Goal: Task Accomplishment & Management: Use online tool/utility

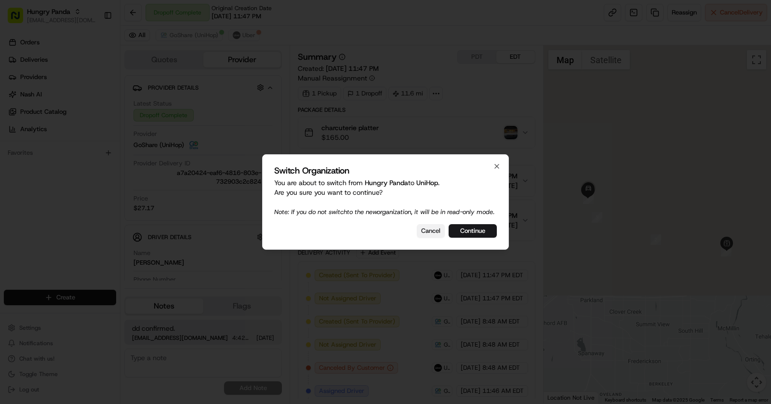
click at [435, 235] on button "Cancel" at bounding box center [431, 230] width 28 height 13
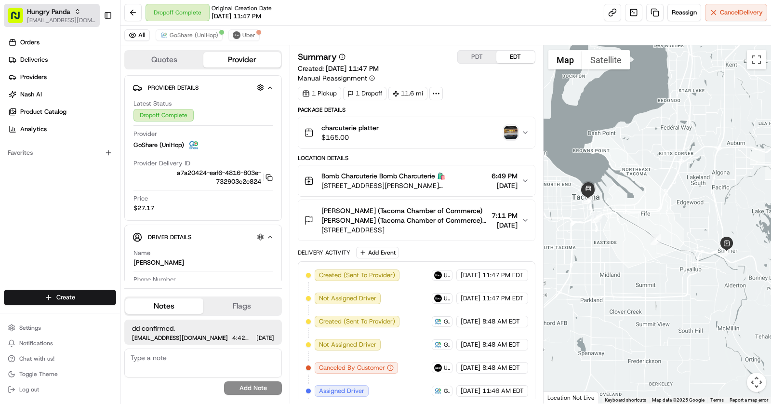
click at [44, 17] on span "[EMAIL_ADDRESS][DOMAIN_NAME]" at bounding box center [61, 20] width 69 height 8
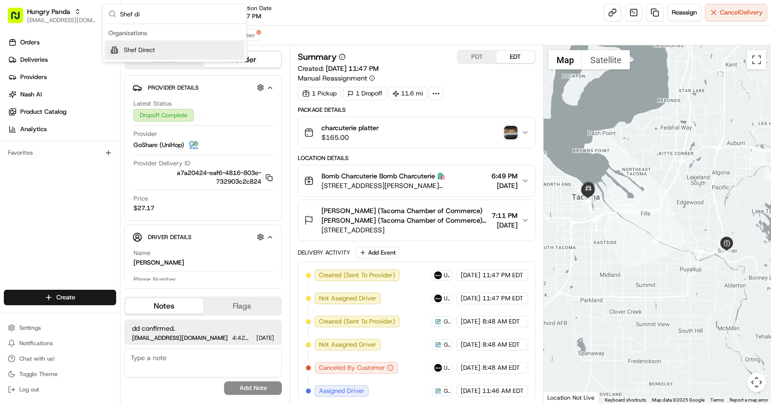
type input "Shef di"
click at [128, 48] on span "Shef Direct" at bounding box center [139, 50] width 31 height 9
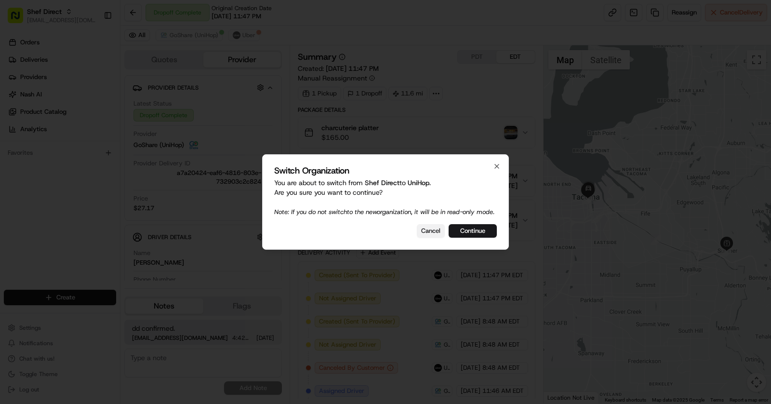
click at [435, 232] on button "Cancel" at bounding box center [431, 230] width 28 height 13
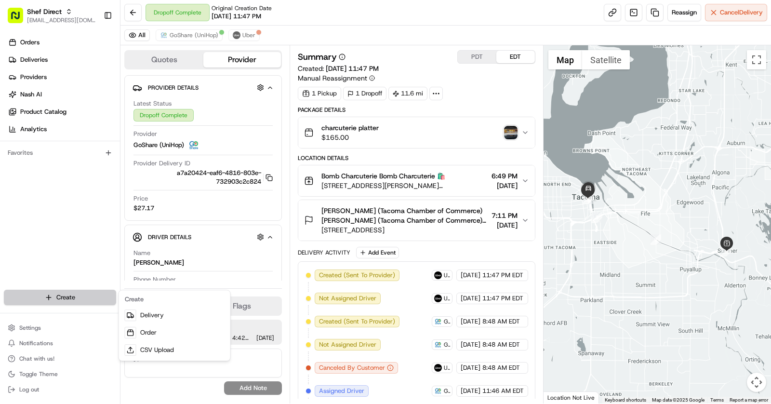
click at [87, 298] on html "Shef Direct asif@usenash.com Toggle Sidebar Orders Deliveries Providers Nash AI…" at bounding box center [385, 202] width 771 height 404
click at [169, 344] on link "CSV Upload" at bounding box center [174, 349] width 107 height 17
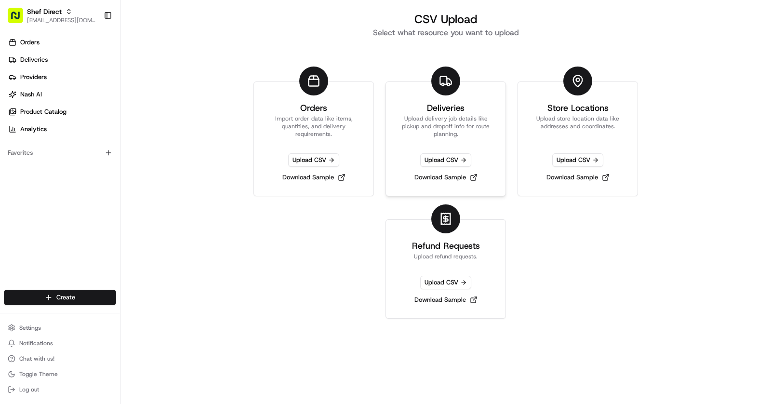
click at [420, 147] on link "Deliveries Upload delivery job details like pickup and dropoff info for route p…" at bounding box center [445, 138] width 120 height 115
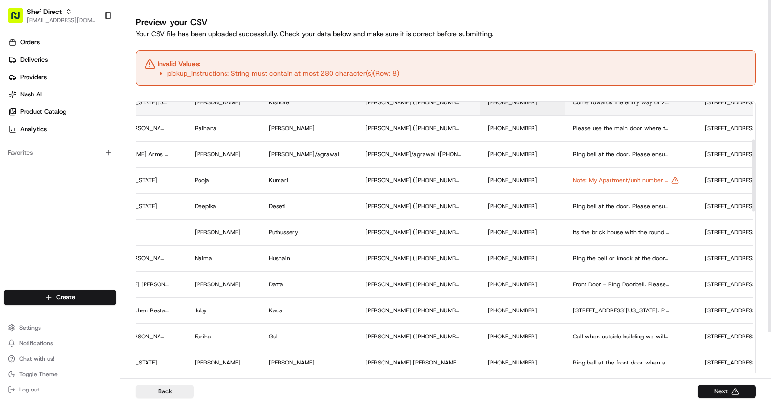
scroll to position [119, 542]
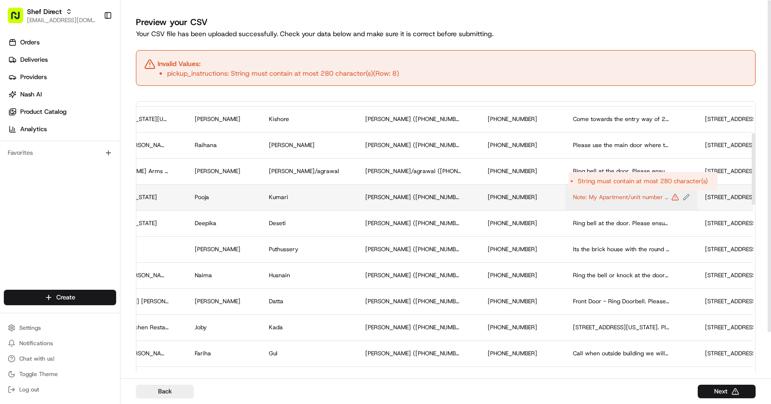
click at [682, 197] on icon "Edit pickup_instructions value" at bounding box center [685, 197] width 7 height 7
drag, startPoint x: 566, startPoint y: 186, endPoint x: 493, endPoint y: 189, distance: 73.7
click at [541, 189] on div "Note: My Apartment/unit number is O6. Take right from entrance and take another…" at bounding box center [599, 186] width 116 height 26
drag, startPoint x: 588, startPoint y: 186, endPoint x: 695, endPoint y: 197, distance: 107.9
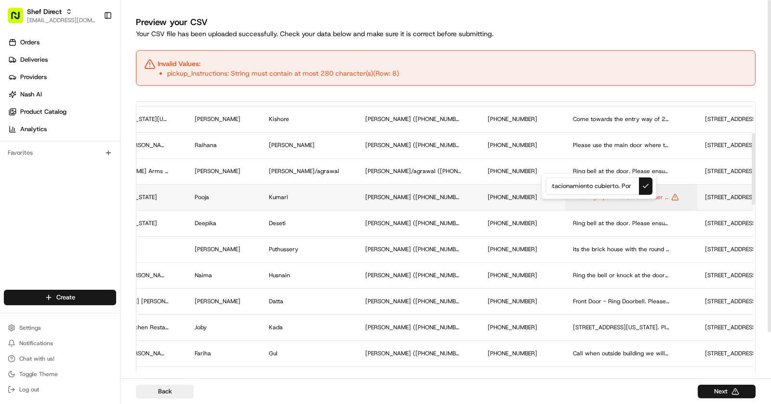
click at [656, 197] on div "My Apartment/unit number is O6. Take right from entrance and take another right…" at bounding box center [599, 186] width 116 height 26
type input "My Apartment/unit number is O6. Take right from entrance and take another right…"
click at [647, 181] on button at bounding box center [645, 185] width 13 height 17
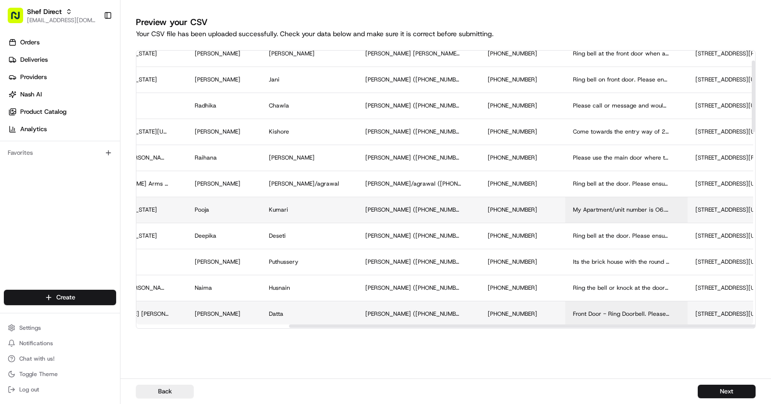
scroll to position [0, 542]
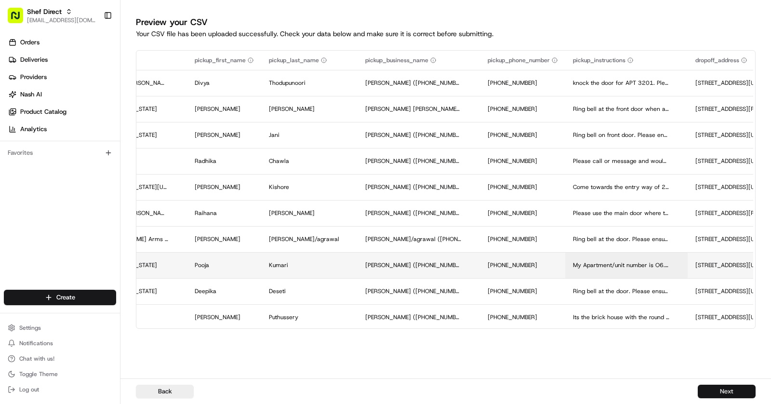
click at [731, 391] on button "Next" at bounding box center [726, 390] width 58 height 13
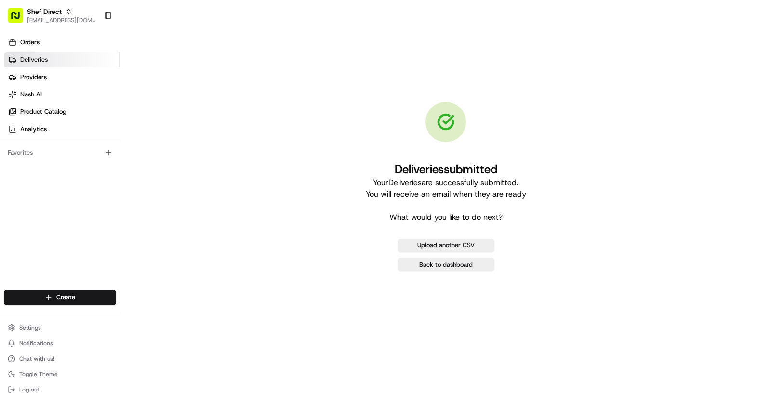
click at [43, 56] on span "Deliveries" at bounding box center [33, 59] width 27 height 9
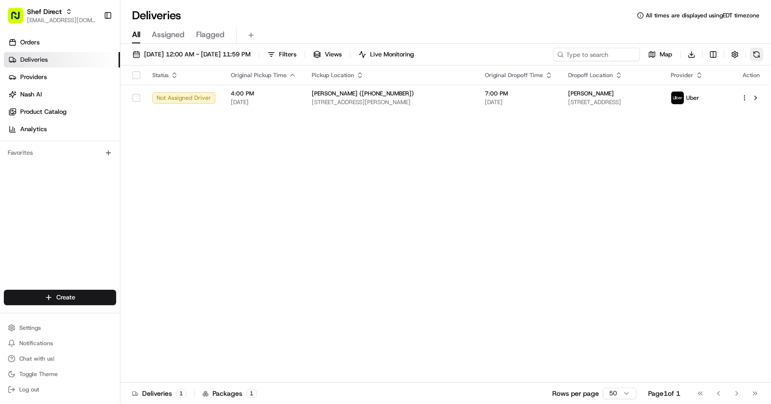
click at [757, 54] on button at bounding box center [755, 54] width 13 height 13
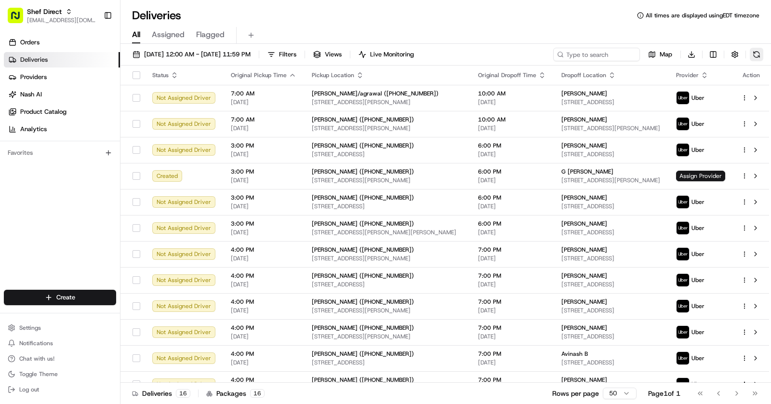
click at [759, 49] on button at bounding box center [755, 54] width 13 height 13
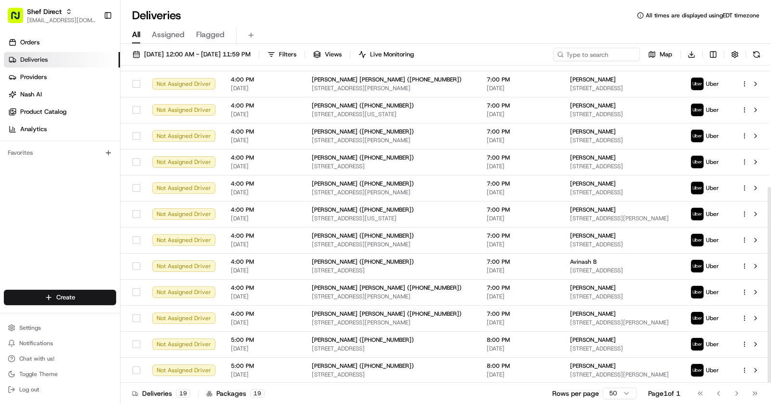
scroll to position [197, 0]
click at [760, 48] on button at bounding box center [755, 54] width 13 height 13
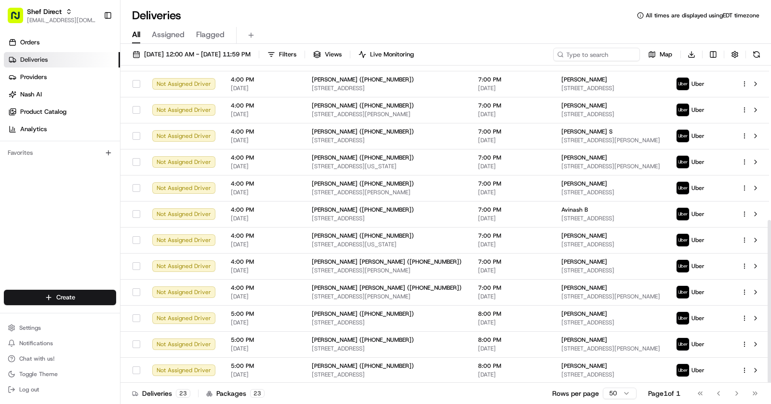
scroll to position [0, 0]
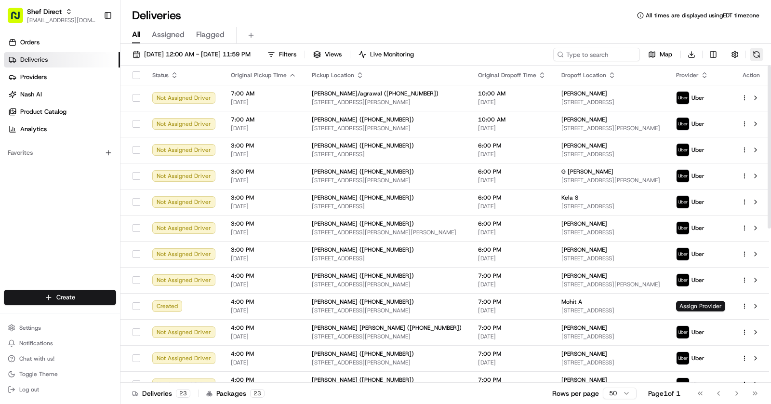
click at [756, 57] on button at bounding box center [755, 54] width 13 height 13
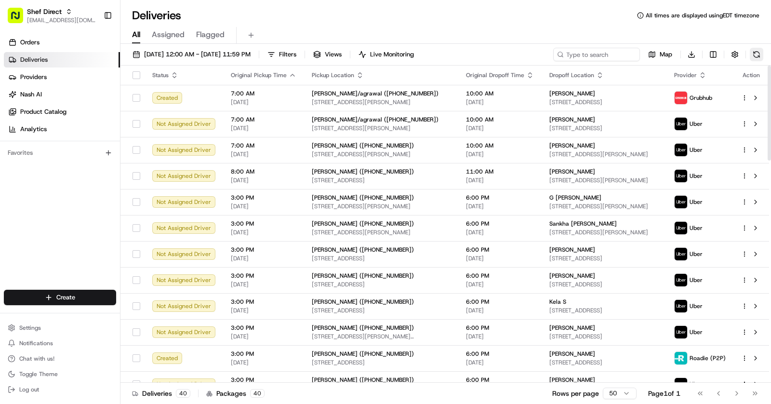
click at [759, 57] on button at bounding box center [755, 54] width 13 height 13
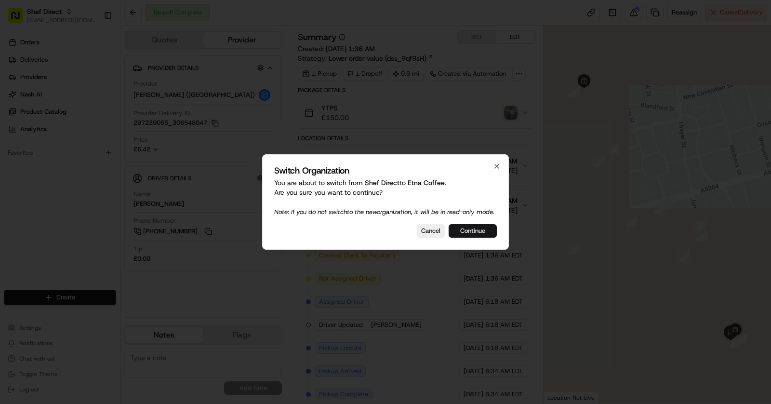
click at [479, 235] on button "Continue" at bounding box center [472, 230] width 48 height 13
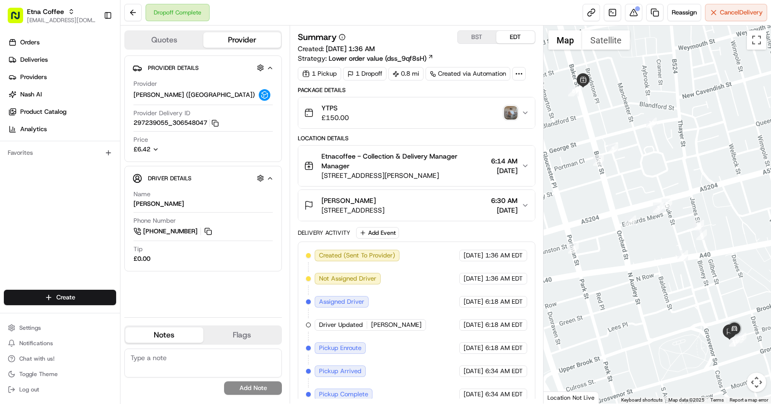
click at [513, 113] on img "button" at bounding box center [510, 112] width 13 height 13
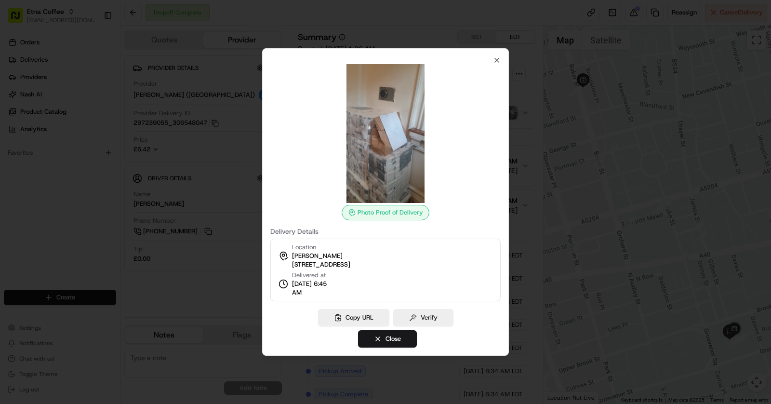
click at [171, 162] on div at bounding box center [385, 202] width 771 height 404
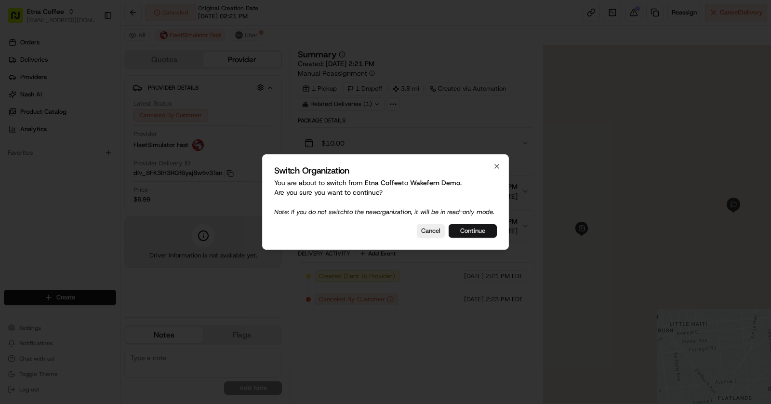
click at [483, 230] on button "Continue" at bounding box center [472, 230] width 48 height 13
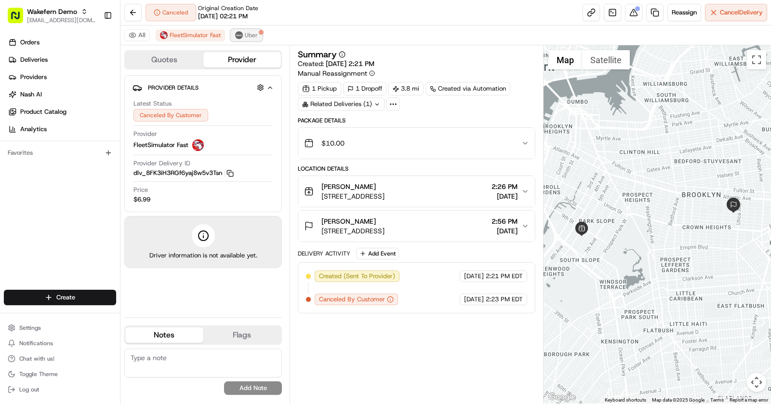
click at [249, 33] on span "Uber" at bounding box center [251, 35] width 13 height 8
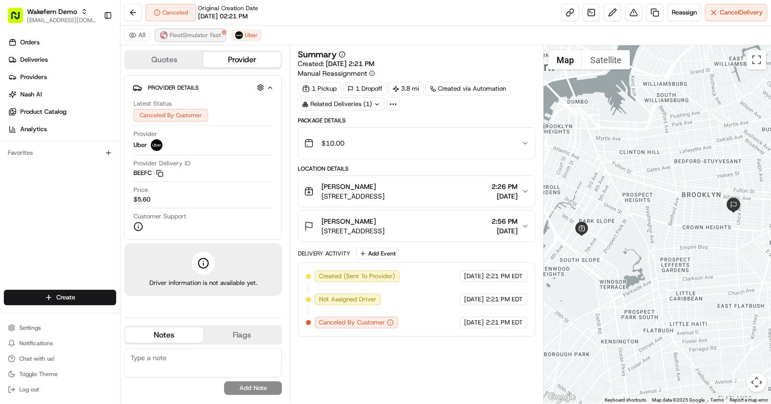
click at [201, 32] on span "FleetSimulator Fast" at bounding box center [195, 35] width 51 height 8
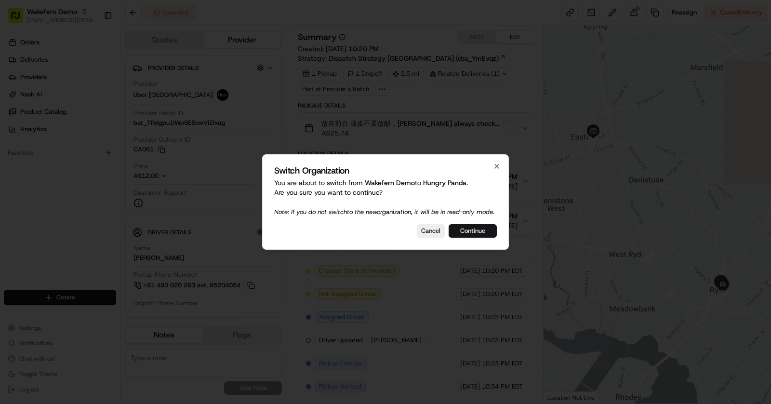
click at [472, 230] on button "Continue" at bounding box center [472, 230] width 48 height 13
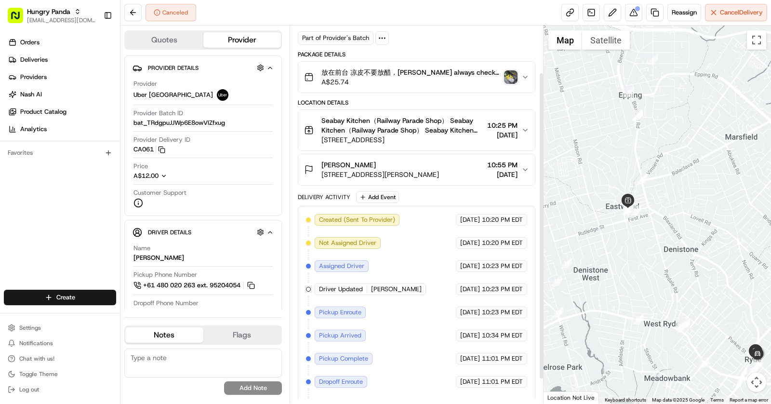
scroll to position [44, 0]
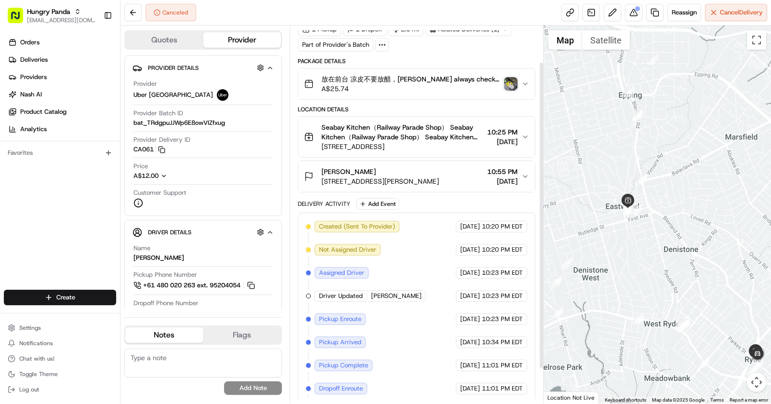
click at [425, 167] on div "Mia Mia Mia" at bounding box center [380, 172] width 118 height 10
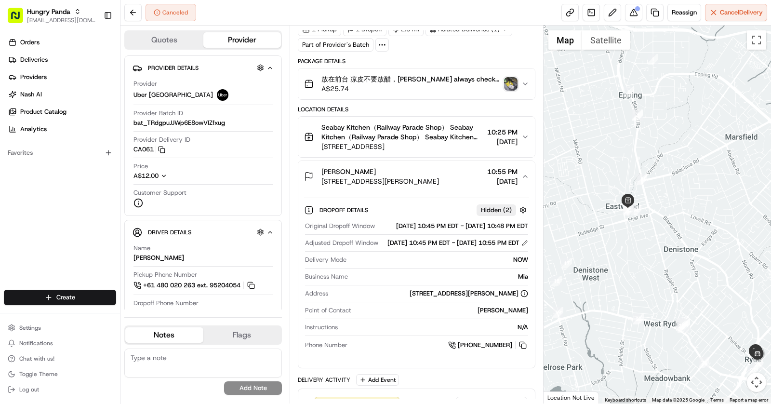
click at [425, 167] on div "Mia Mia Mia" at bounding box center [380, 172] width 118 height 10
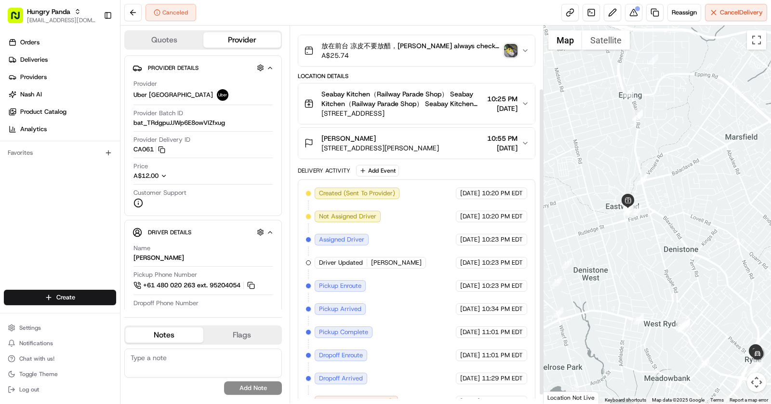
scroll to position [87, 0]
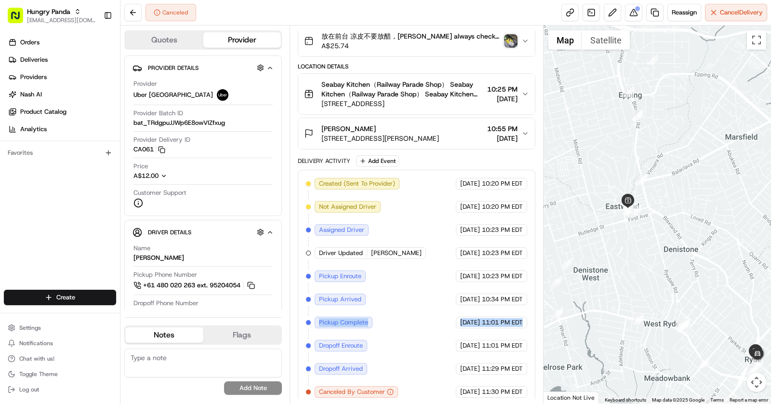
drag, startPoint x: 317, startPoint y: 316, endPoint x: 525, endPoint y: 320, distance: 208.1
click at [525, 320] on div "Created (Sent To Provider) Uber Australia 08/12/2025 10:20 PM EDT Not Assigned …" at bounding box center [416, 288] width 221 height 220
click at [510, 37] on img "button" at bounding box center [510, 40] width 13 height 13
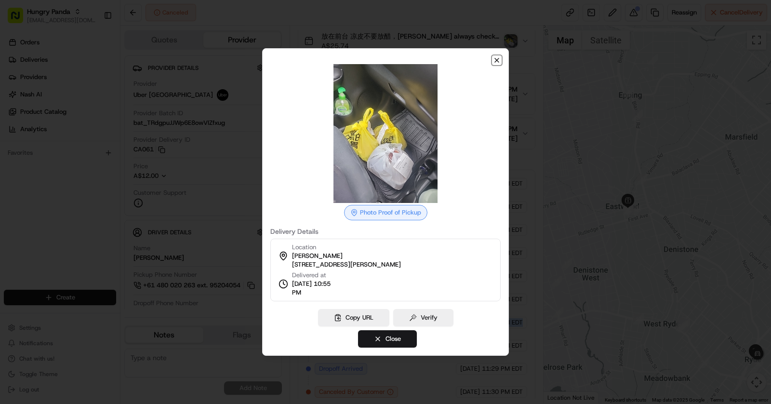
click at [496, 58] on icon "button" at bounding box center [497, 60] width 4 height 4
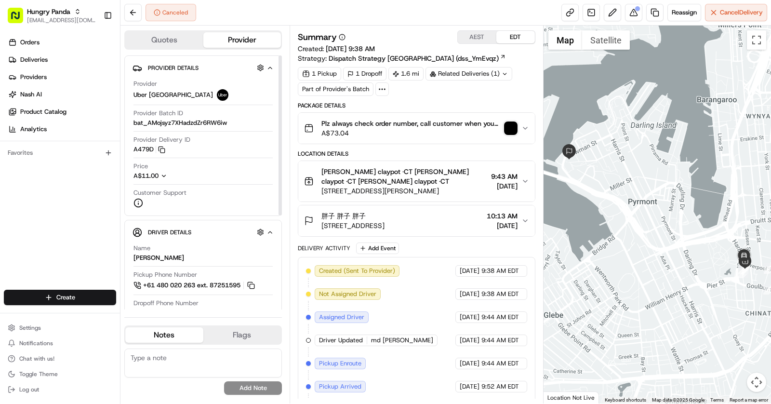
click at [163, 175] on icon "button" at bounding box center [163, 175] width 7 height 7
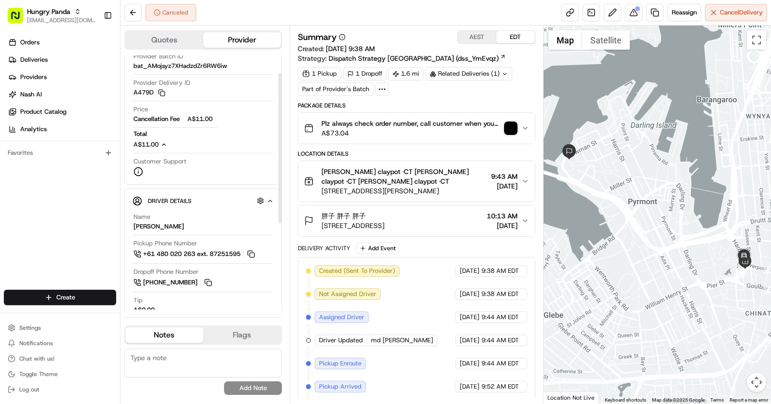
scroll to position [25, 0]
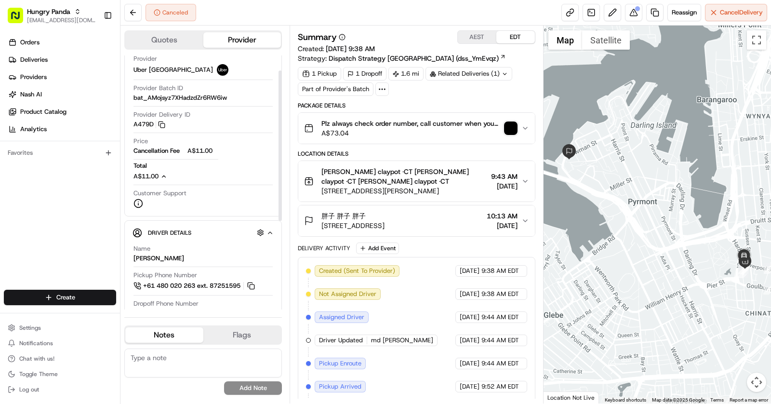
click at [167, 175] on icon "button" at bounding box center [163, 176] width 7 height 7
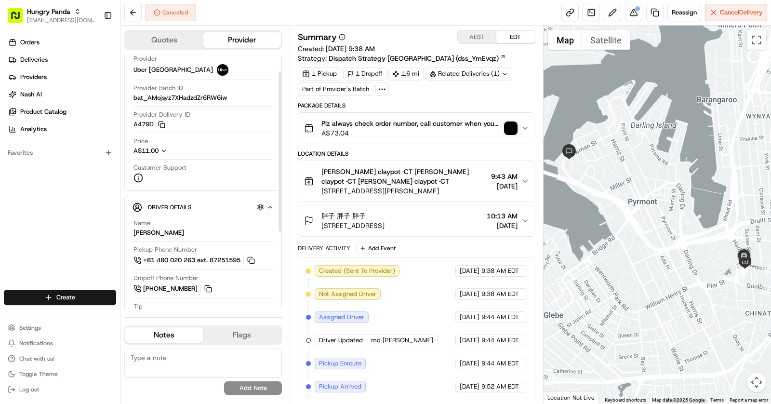
click at [163, 149] on icon "button" at bounding box center [163, 150] width 7 height 7
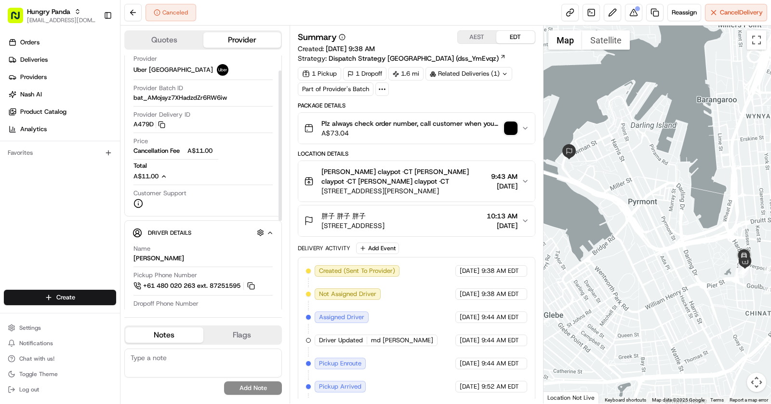
click at [203, 149] on span "A$11.00" at bounding box center [202, 150] width 31 height 9
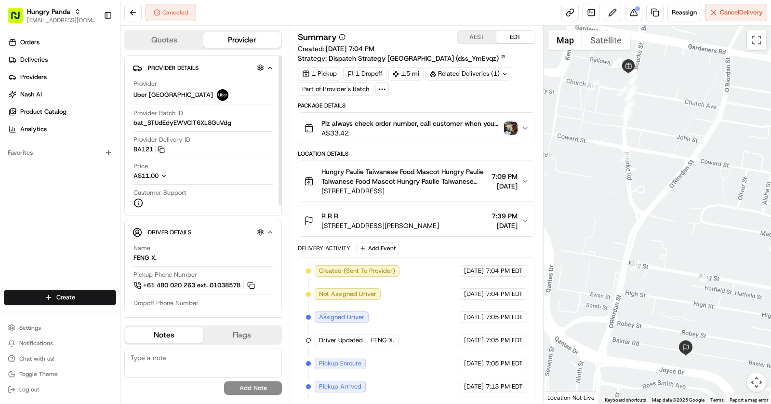
click at [157, 179] on span "A$11.00" at bounding box center [145, 175] width 25 height 9
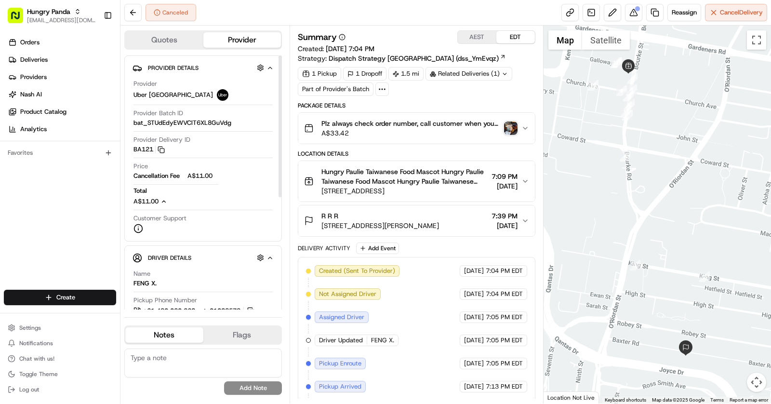
click at [163, 203] on icon "button" at bounding box center [163, 201] width 7 height 7
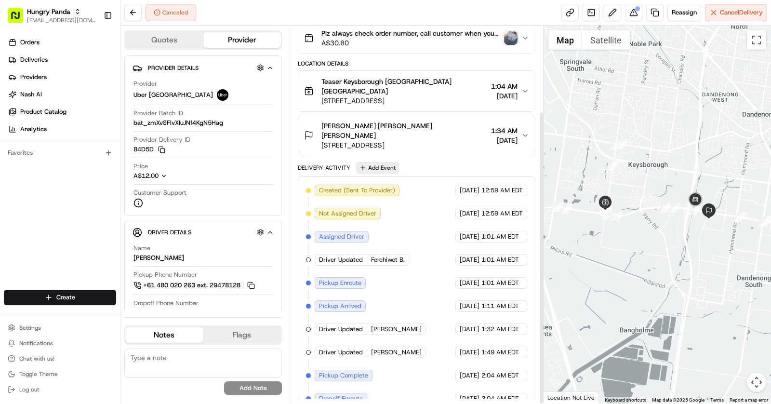
scroll to position [110, 0]
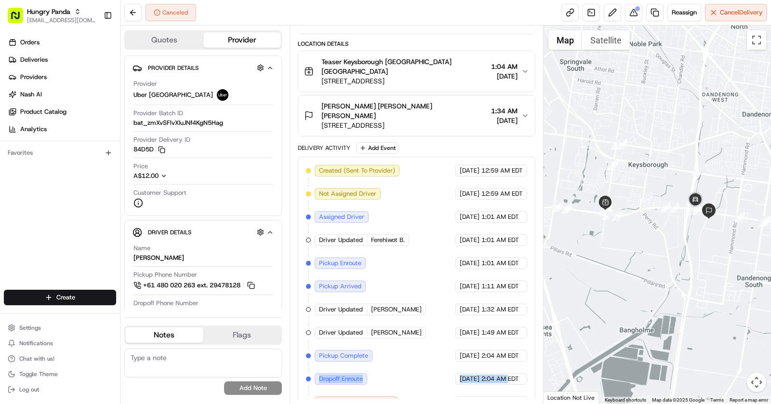
drag, startPoint x: 311, startPoint y: 361, endPoint x: 510, endPoint y: 366, distance: 199.0
click at [510, 366] on div "Created (Sent To Provider) Uber Australia 08/14/2025 12:59 AM EDT Not Assigned …" at bounding box center [416, 286] width 221 height 243
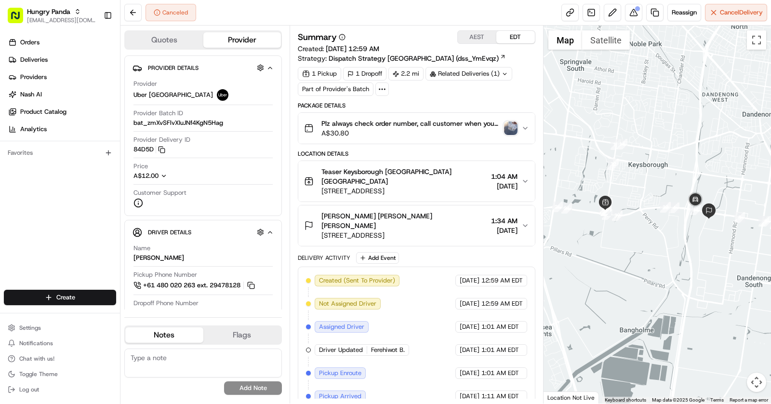
click at [511, 130] on img "button" at bounding box center [510, 127] width 13 height 13
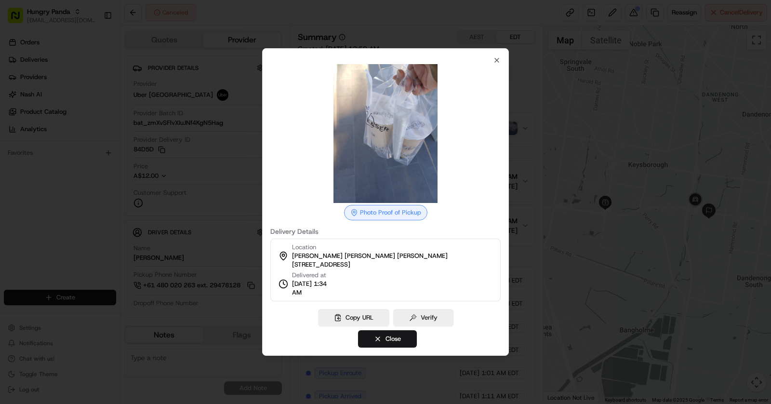
click at [552, 174] on div at bounding box center [385, 202] width 771 height 404
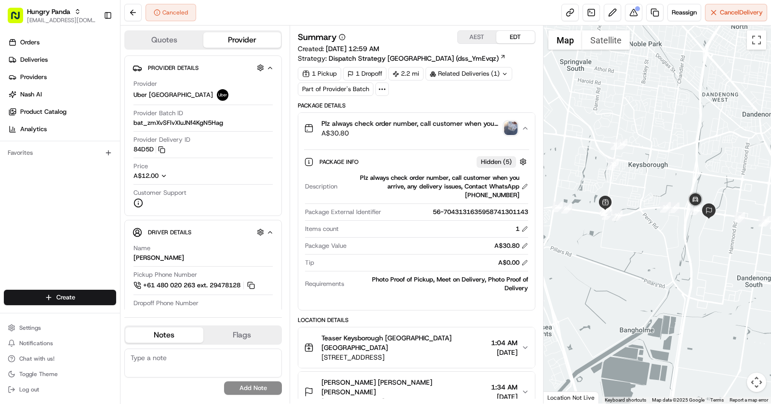
click at [370, 165] on div "Package Info Hidden ( 5 )" at bounding box center [424, 162] width 210 height 12
click at [386, 146] on div "Package Info Hidden ( 5 ) Description Plz always check order number, call custo…" at bounding box center [416, 223] width 236 height 158
click at [376, 134] on span "A$30.80" at bounding box center [410, 133] width 179 height 10
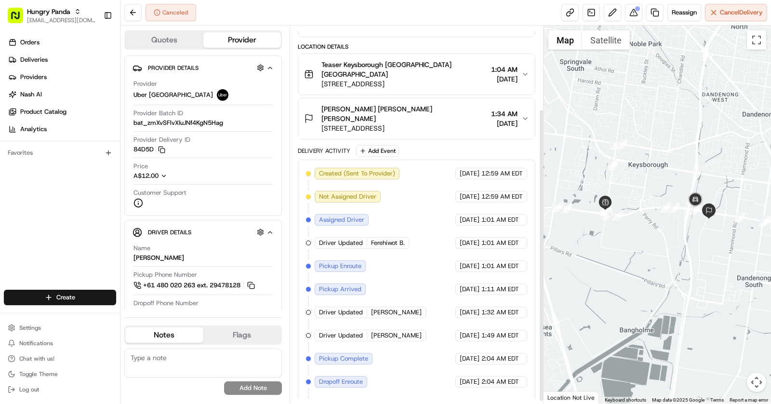
scroll to position [110, 0]
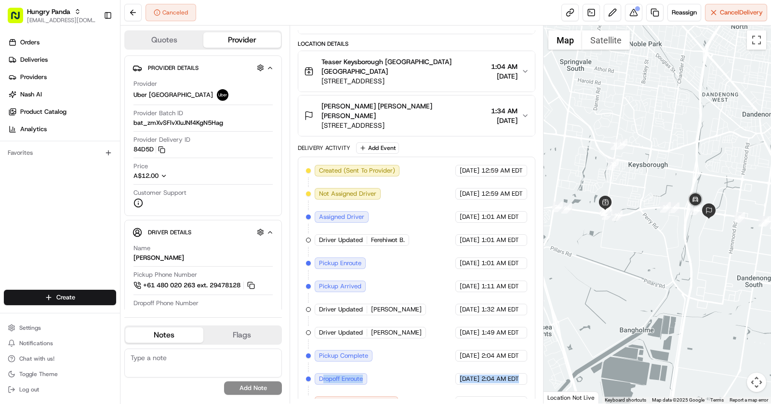
drag, startPoint x: 322, startPoint y: 361, endPoint x: 518, endPoint y: 357, distance: 196.1
click at [518, 357] on div "Created (Sent To Provider) Uber Australia 08/14/2025 12:59 AM EDT Not Assigned …" at bounding box center [416, 286] width 221 height 243
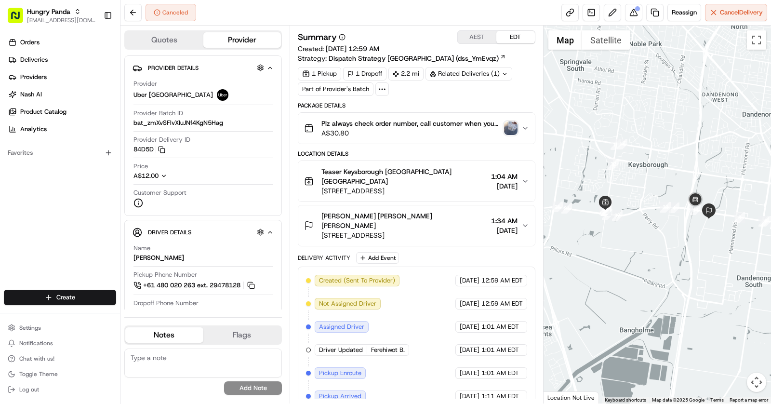
click at [511, 128] on img "button" at bounding box center [510, 127] width 13 height 13
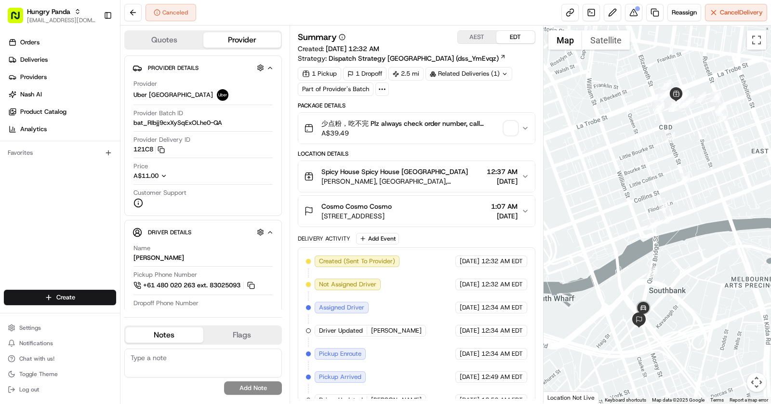
click at [513, 121] on span "button" at bounding box center [510, 127] width 13 height 13
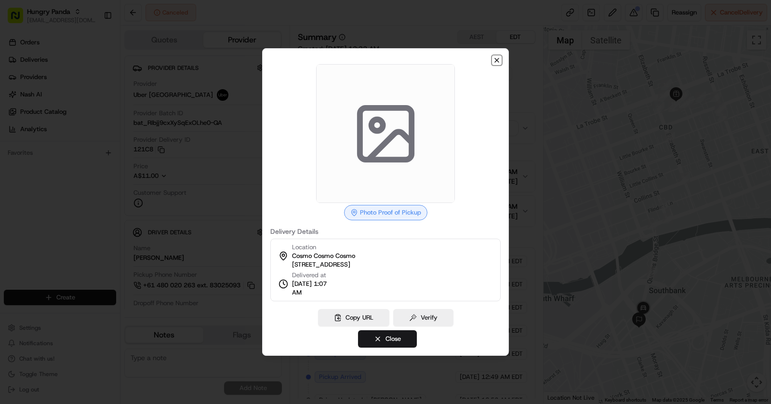
click at [498, 58] on icon "button" at bounding box center [497, 60] width 8 height 8
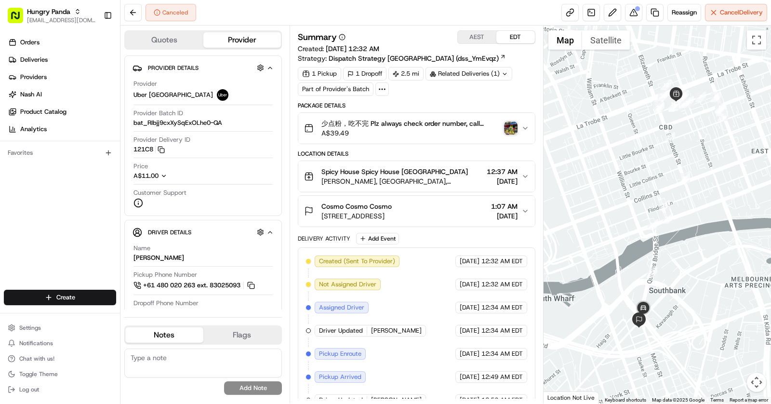
click at [529, 130] on button "少点粉，吃不完 Plz always check order number, call customer when you arrive, any deliv…" at bounding box center [416, 128] width 236 height 31
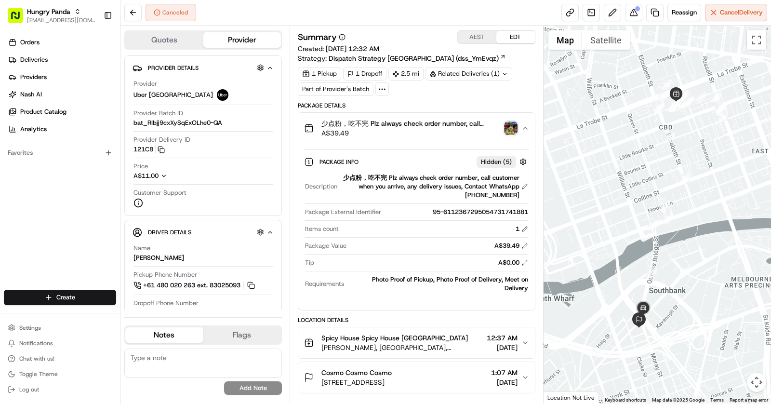
click at [511, 130] on img "button" at bounding box center [510, 127] width 13 height 13
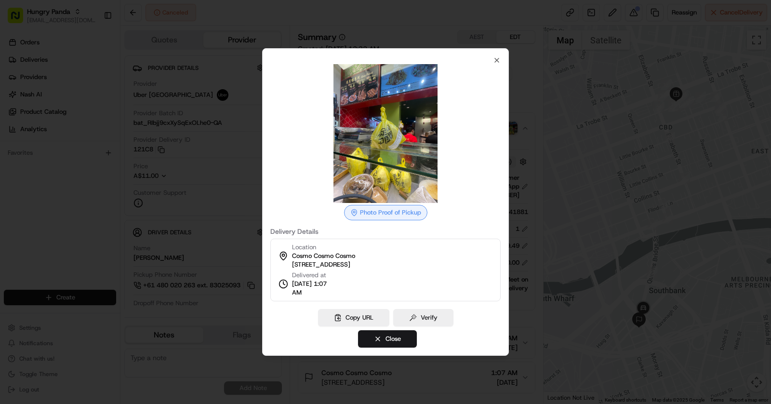
click at [147, 166] on div at bounding box center [385, 202] width 771 height 404
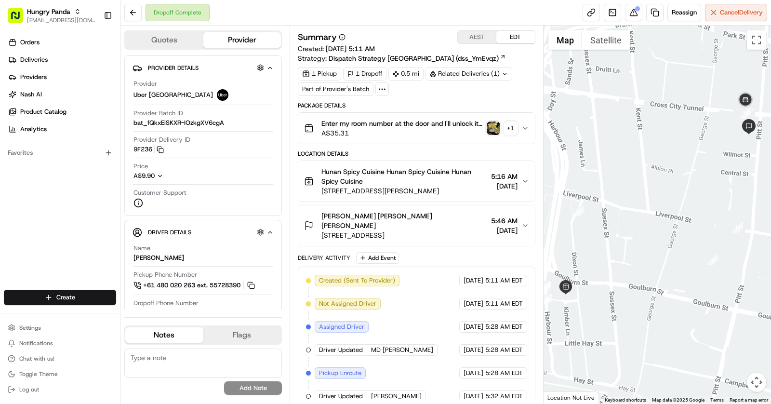
click at [492, 125] on img "button" at bounding box center [492, 127] width 13 height 13
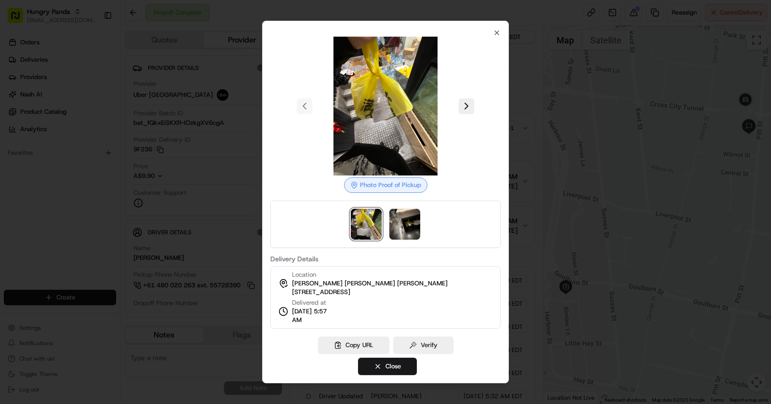
click at [384, 132] on img at bounding box center [385, 106] width 139 height 139
click at [399, 226] on img at bounding box center [404, 224] width 31 height 31
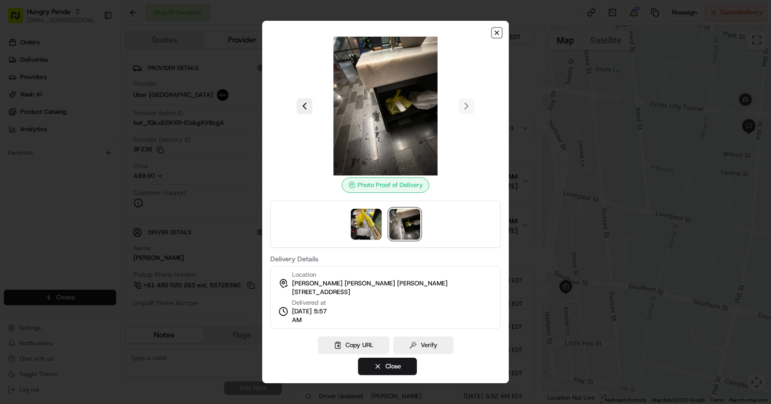
click at [497, 34] on icon "button" at bounding box center [497, 33] width 8 height 8
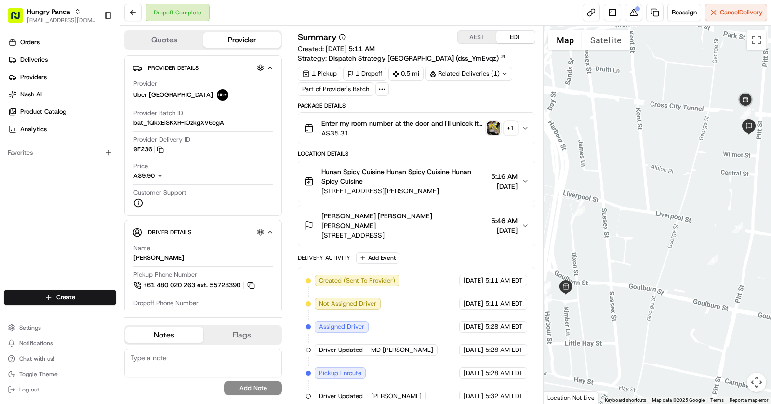
click at [453, 146] on div "Package Details Enter my room number at the door and I'll unlock it for you. Yo…" at bounding box center [416, 314] width 237 height 424
click at [450, 138] on button "Enter my room number at the door and I'll unlock it for you. You can go upstair…" at bounding box center [416, 128] width 236 height 31
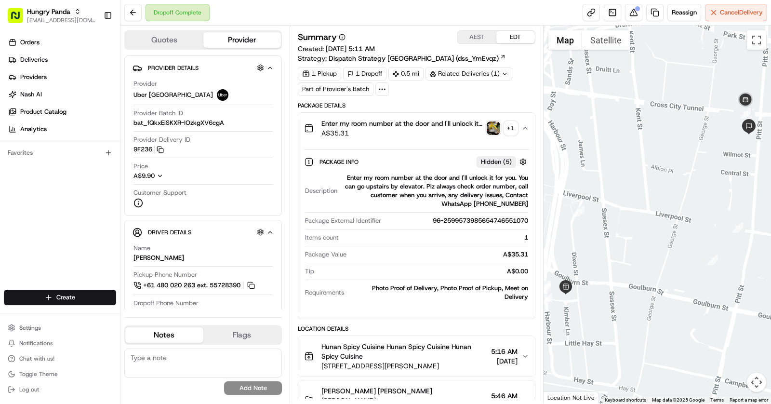
click at [491, 122] on img "button" at bounding box center [492, 127] width 13 height 13
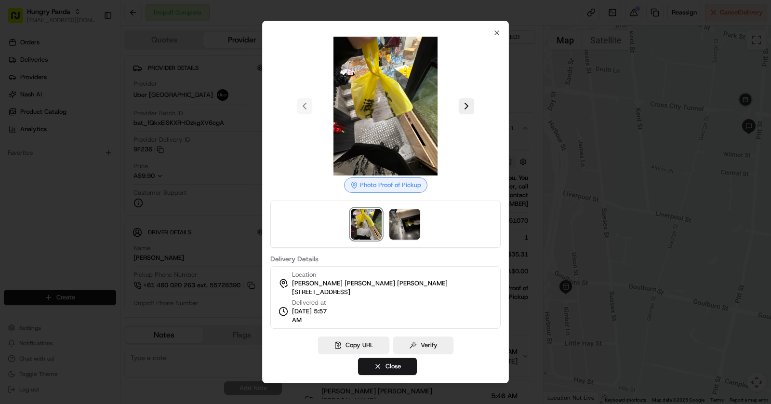
click at [527, 170] on div at bounding box center [385, 202] width 771 height 404
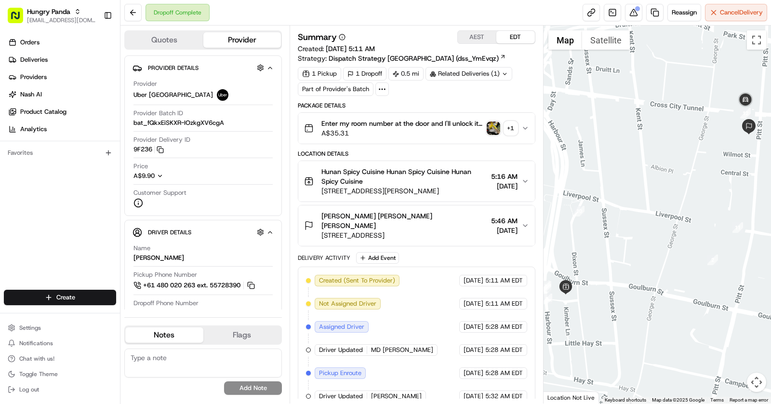
click at [439, 133] on span "A$35.31" at bounding box center [401, 133] width 161 height 10
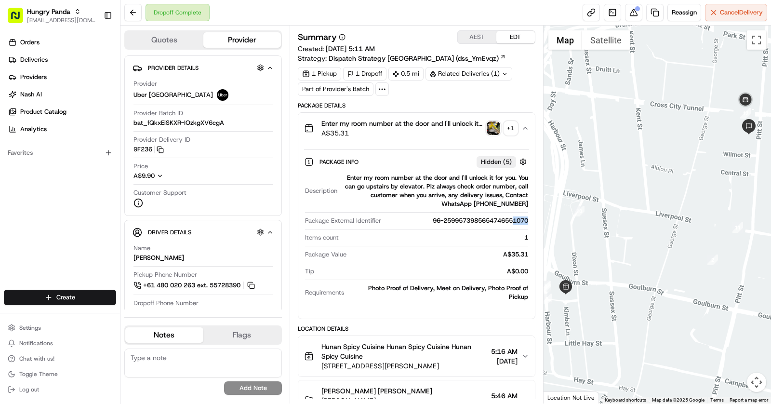
drag, startPoint x: 529, startPoint y: 219, endPoint x: 512, endPoint y: 218, distance: 17.4
click at [512, 218] on div "Package Info Hidden ( 5 ) Description Enter my room number at the door and I'll…" at bounding box center [416, 227] width 236 height 167
click at [491, 122] on img "button" at bounding box center [492, 127] width 13 height 13
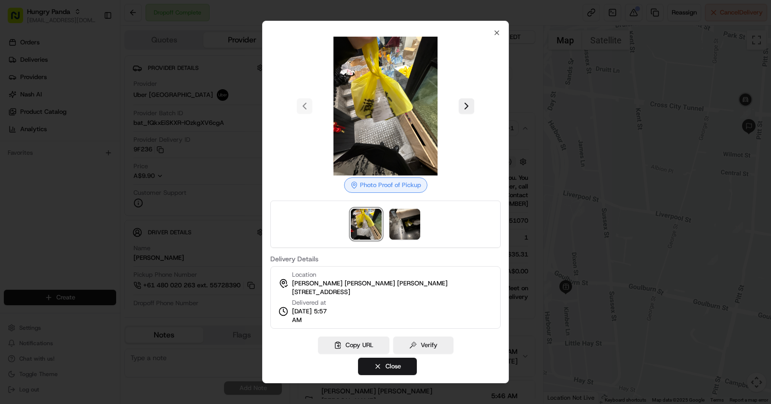
click at [235, 26] on div at bounding box center [385, 202] width 771 height 404
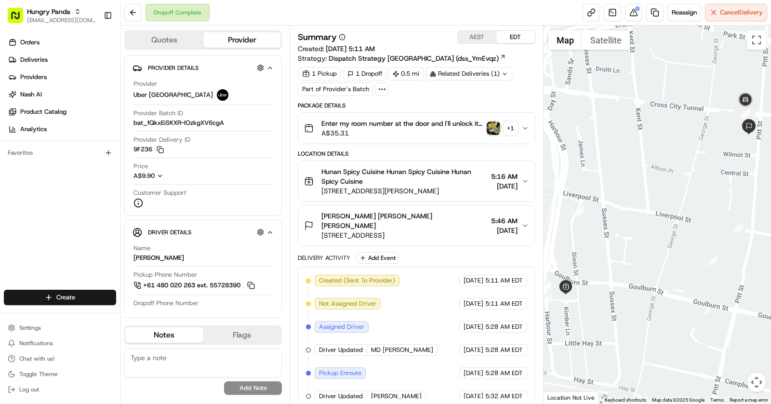
click at [426, 128] on span "A$35.31" at bounding box center [401, 133] width 161 height 10
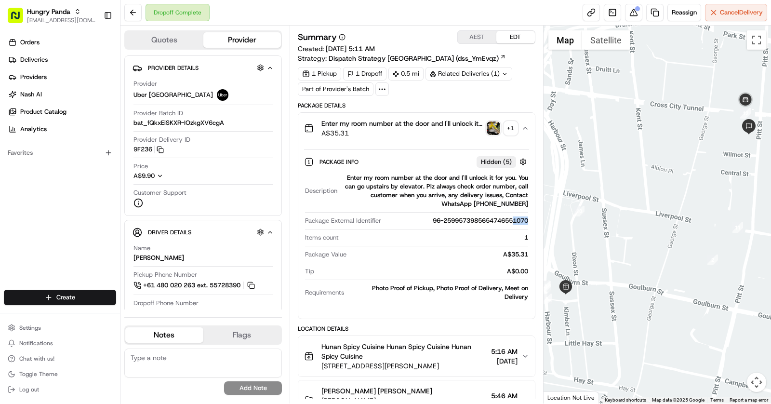
drag, startPoint x: 529, startPoint y: 216, endPoint x: 512, endPoint y: 216, distance: 17.3
click at [512, 216] on div "Package Info Hidden ( 5 ) Description Enter my room number at the door and I'll…" at bounding box center [416, 227] width 236 height 167
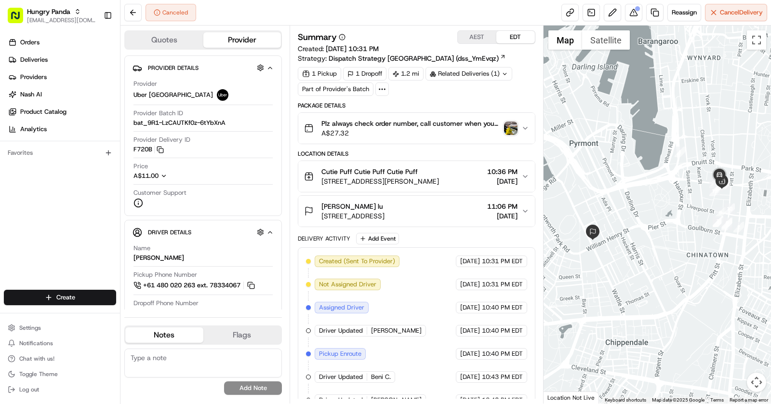
click at [512, 130] on img "button" at bounding box center [510, 127] width 13 height 13
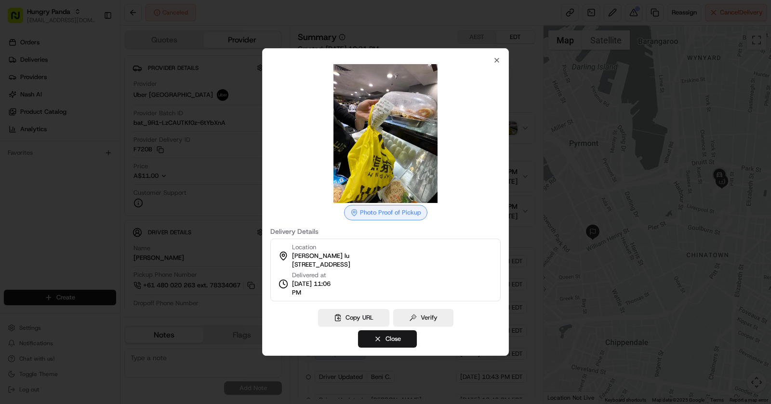
click at [239, 152] on div at bounding box center [385, 202] width 771 height 404
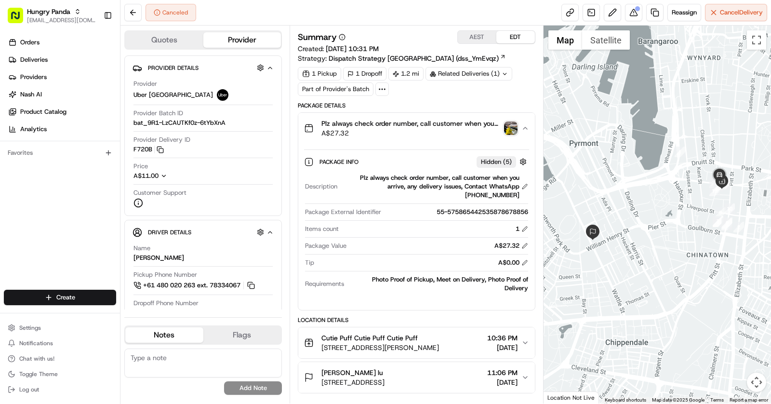
click at [512, 127] on img "button" at bounding box center [510, 127] width 13 height 13
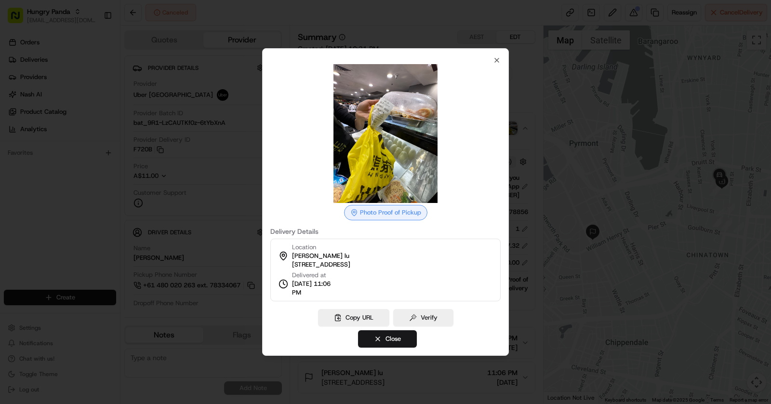
click at [536, 217] on div at bounding box center [385, 202] width 771 height 404
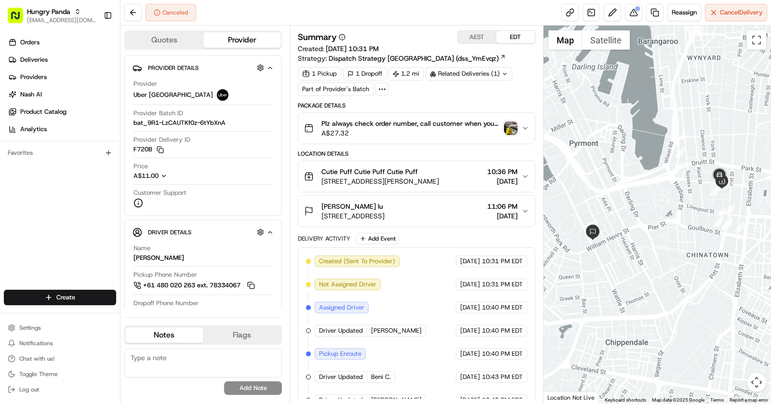
scroll to position [100, 0]
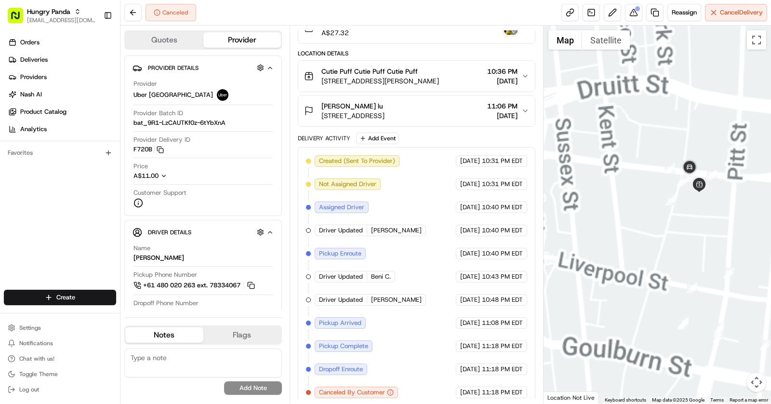
drag, startPoint x: 712, startPoint y: 187, endPoint x: 658, endPoint y: 187, distance: 53.9
click at [658, 187] on div at bounding box center [657, 215] width 228 height 378
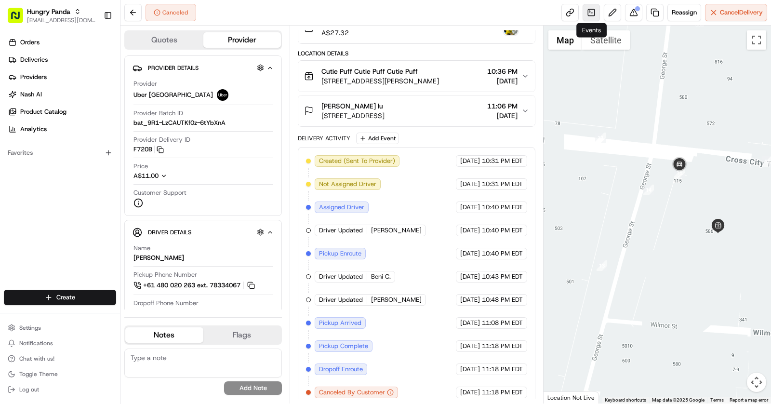
click at [585, 13] on link at bounding box center [590, 12] width 17 height 17
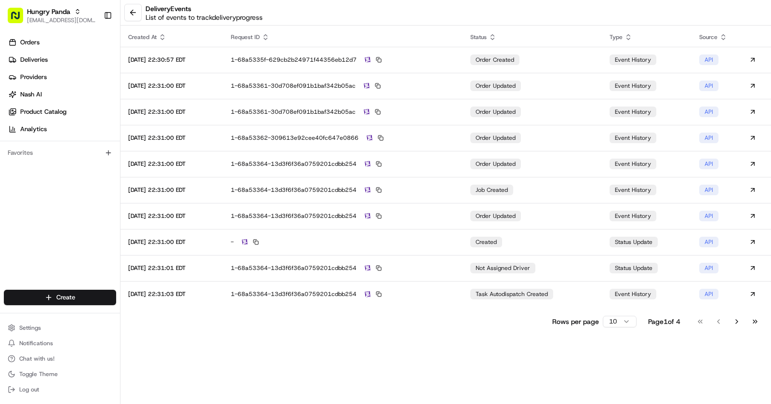
click at [618, 318] on html "Hungry Panda [EMAIL_ADDRESS][DOMAIN_NAME] Toggle Sidebar Orders Deliveries Prov…" at bounding box center [385, 202] width 771 height 404
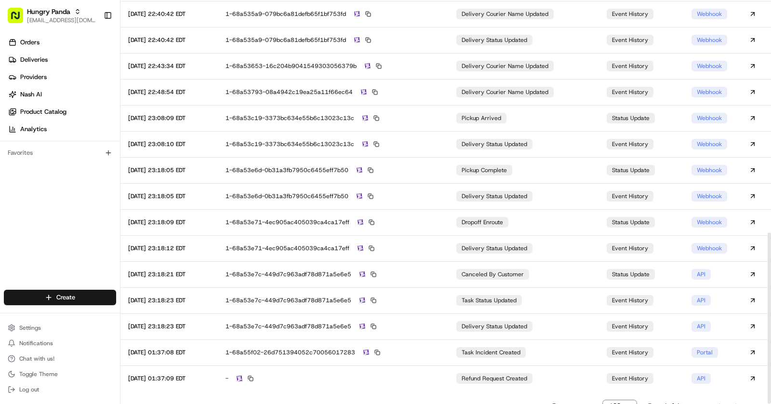
scroll to position [548, 0]
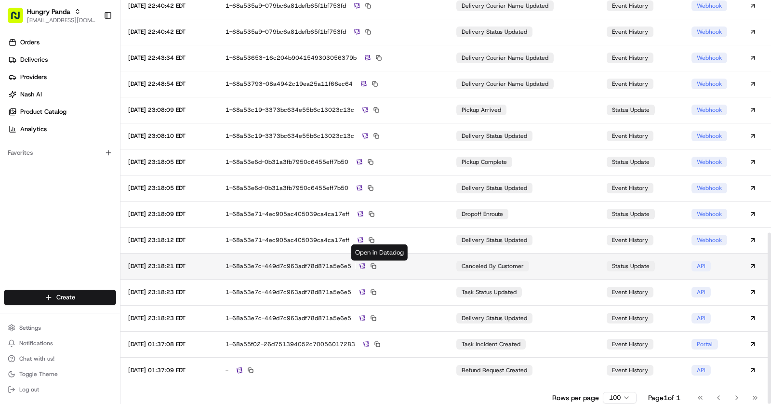
click at [365, 265] on img at bounding box center [362, 266] width 6 height 6
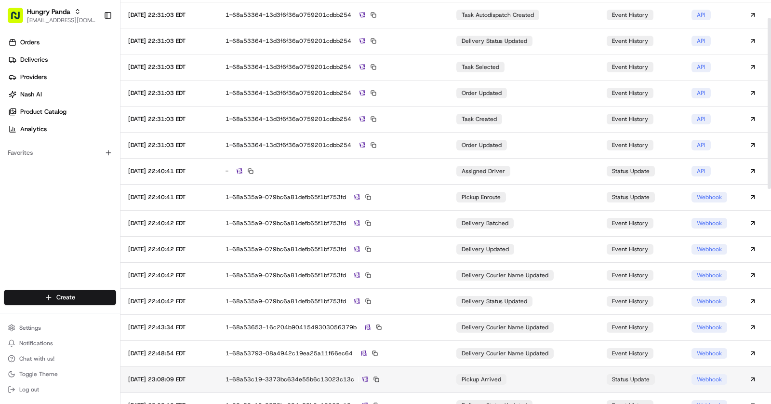
scroll to position [42, 0]
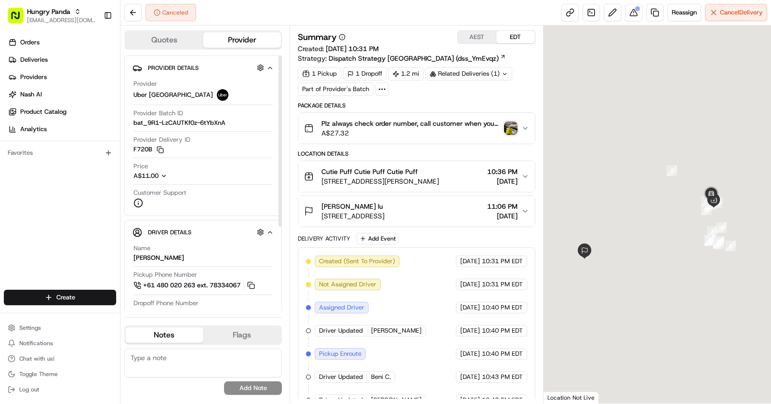
scroll to position [100, 0]
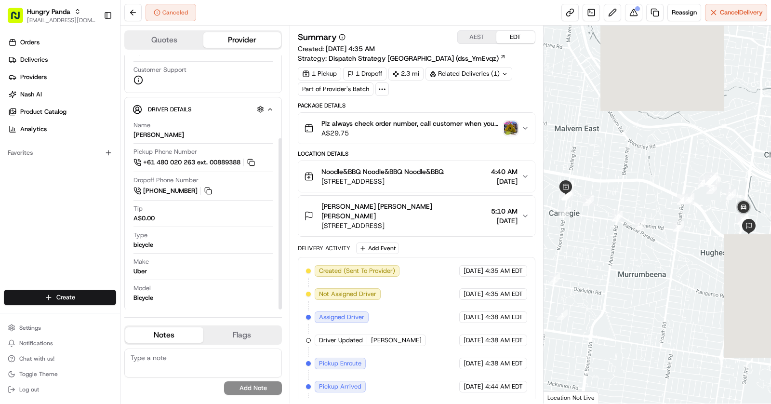
scroll to position [78, 0]
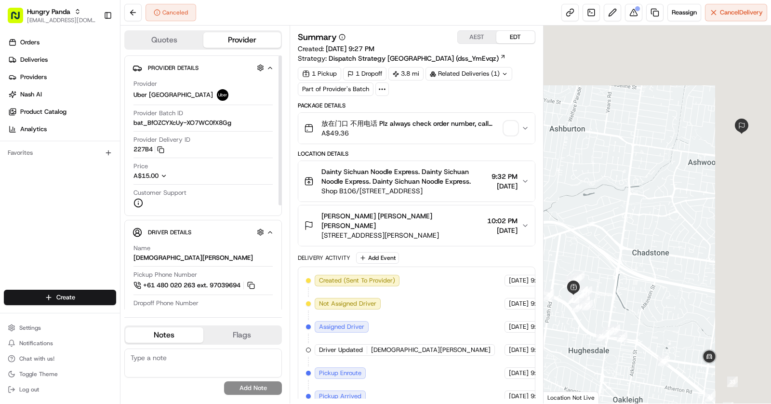
scroll to position [65, 0]
